Goal: Task Accomplishment & Management: Manage account settings

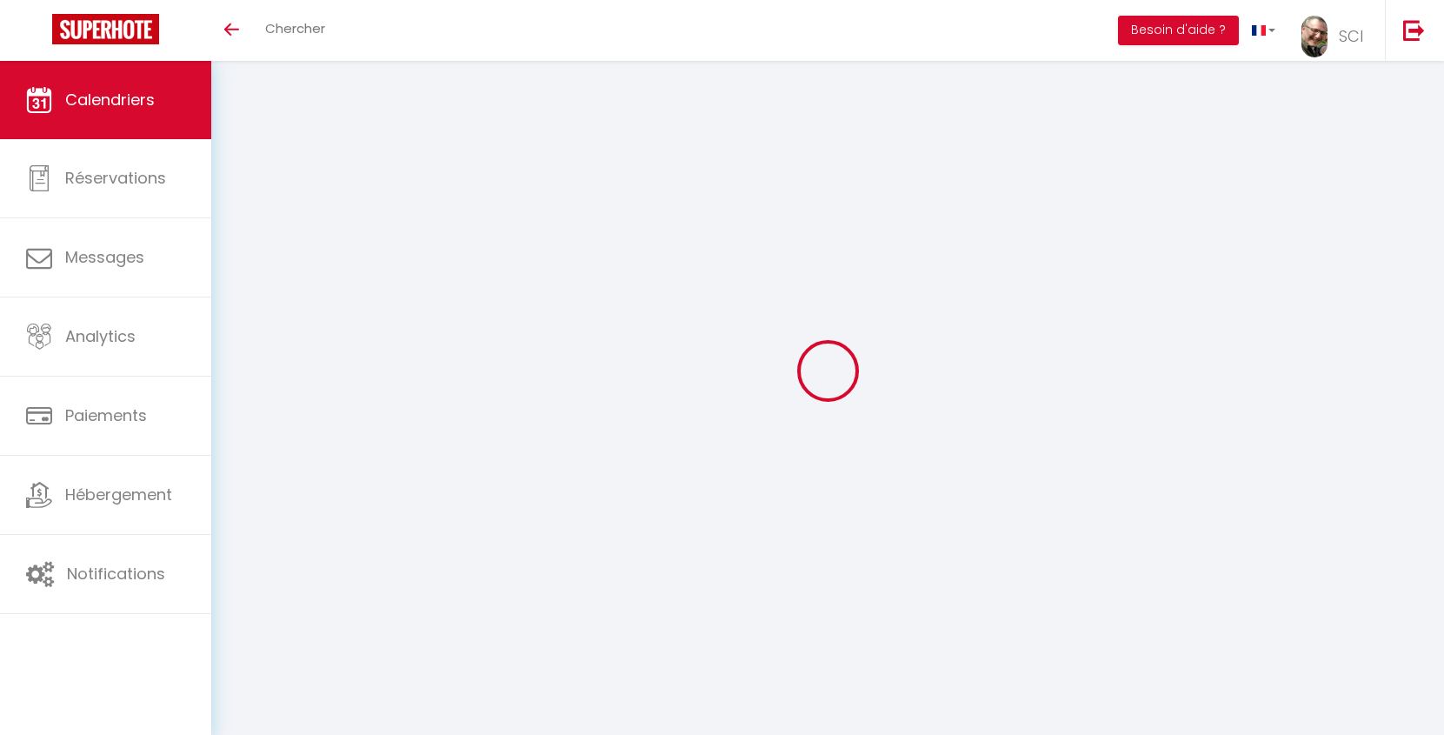
select select
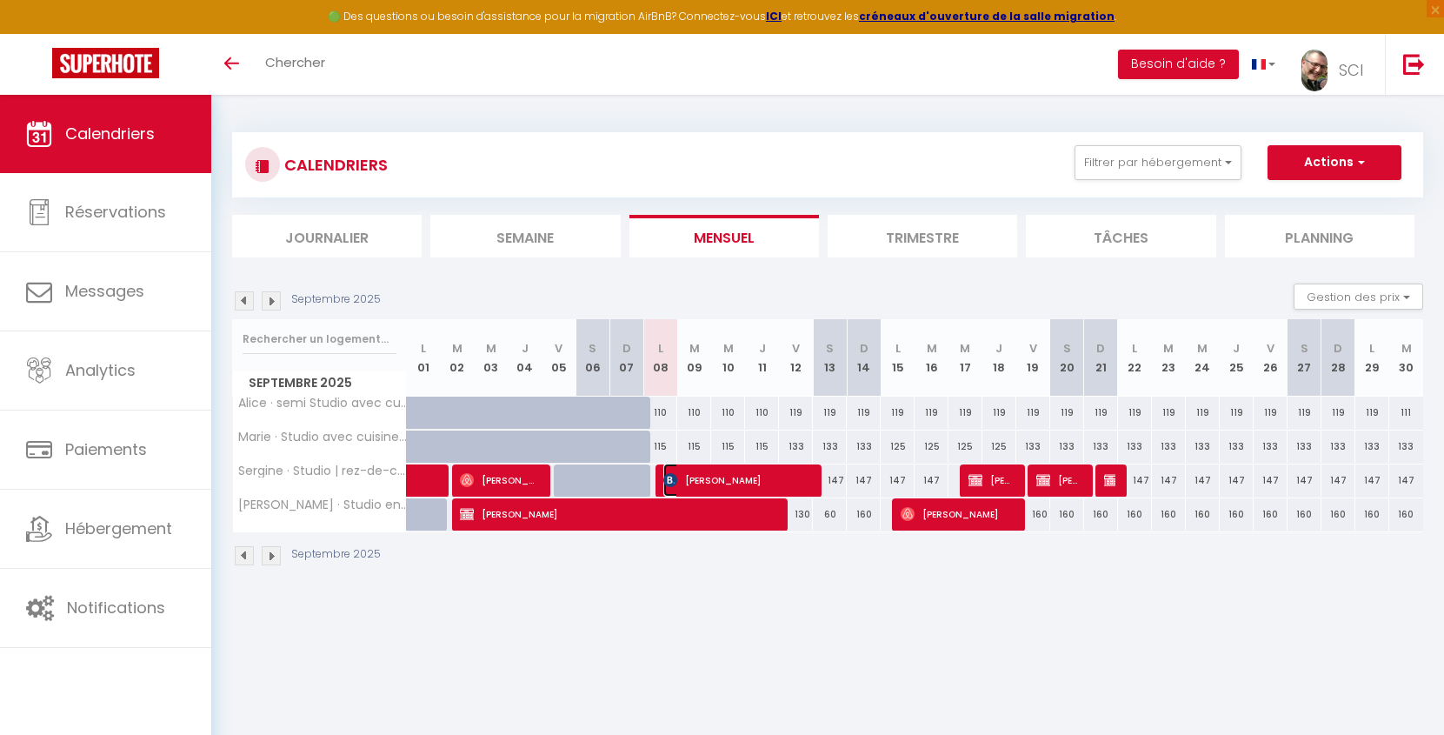
click at [728, 477] on span "[PERSON_NAME]" at bounding box center [736, 479] width 147 height 33
select select "OK"
select select "0"
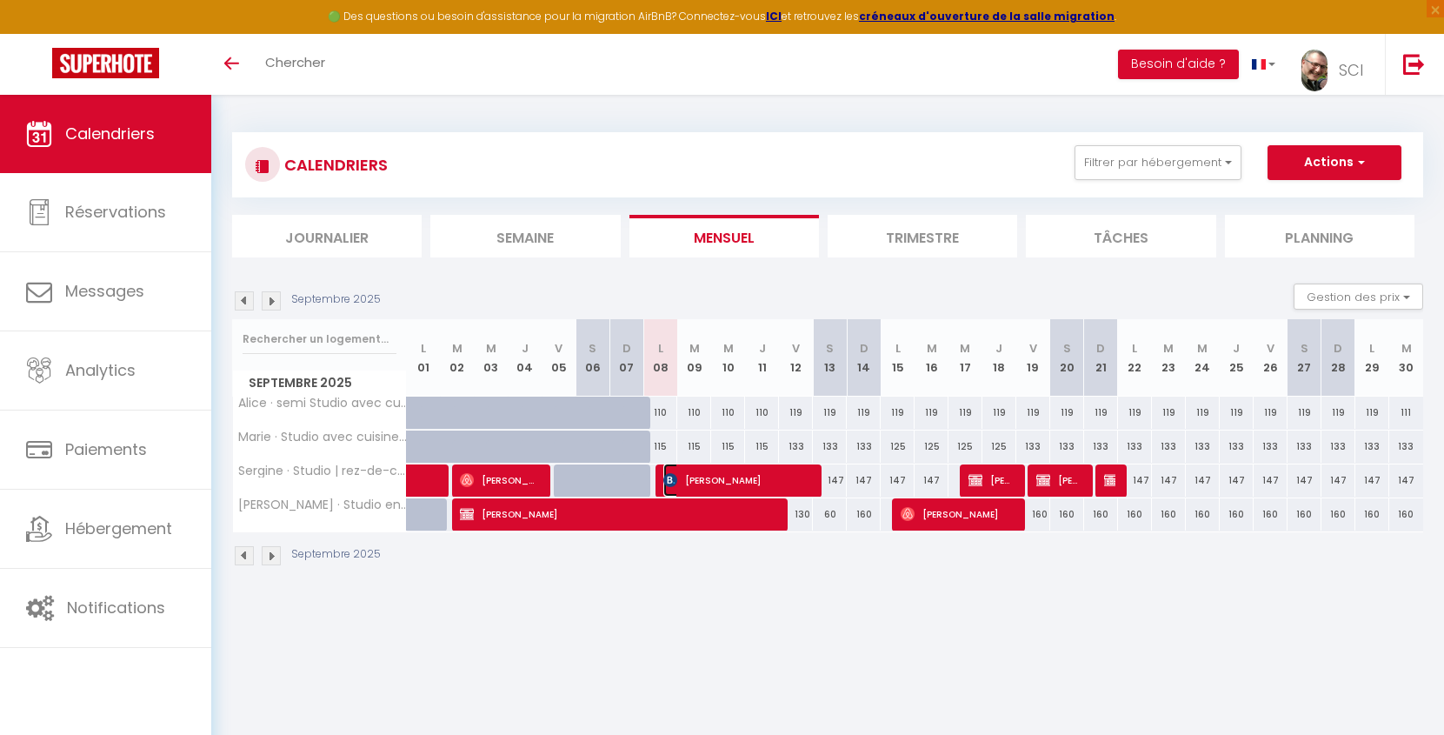
select select "1"
select select
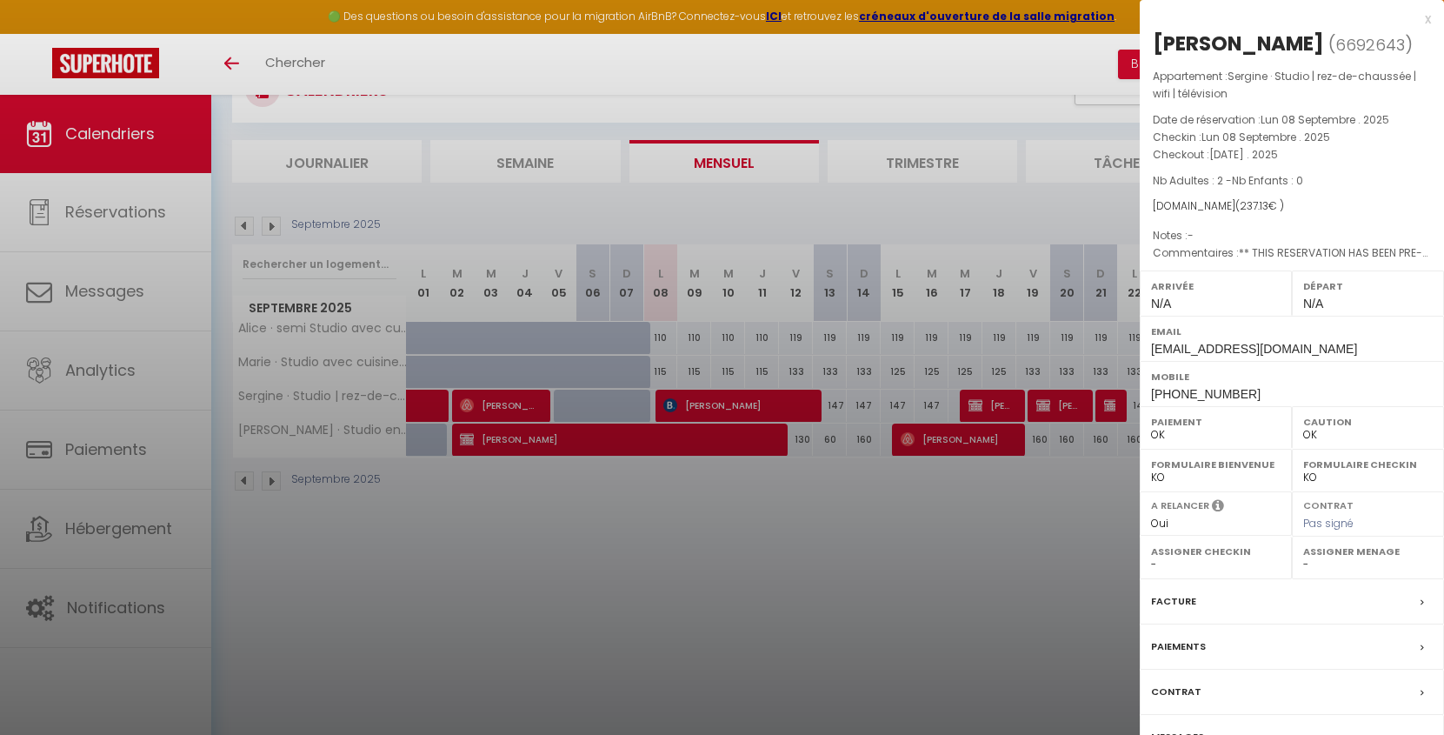
scroll to position [95, 0]
